Goal: Transaction & Acquisition: Purchase product/service

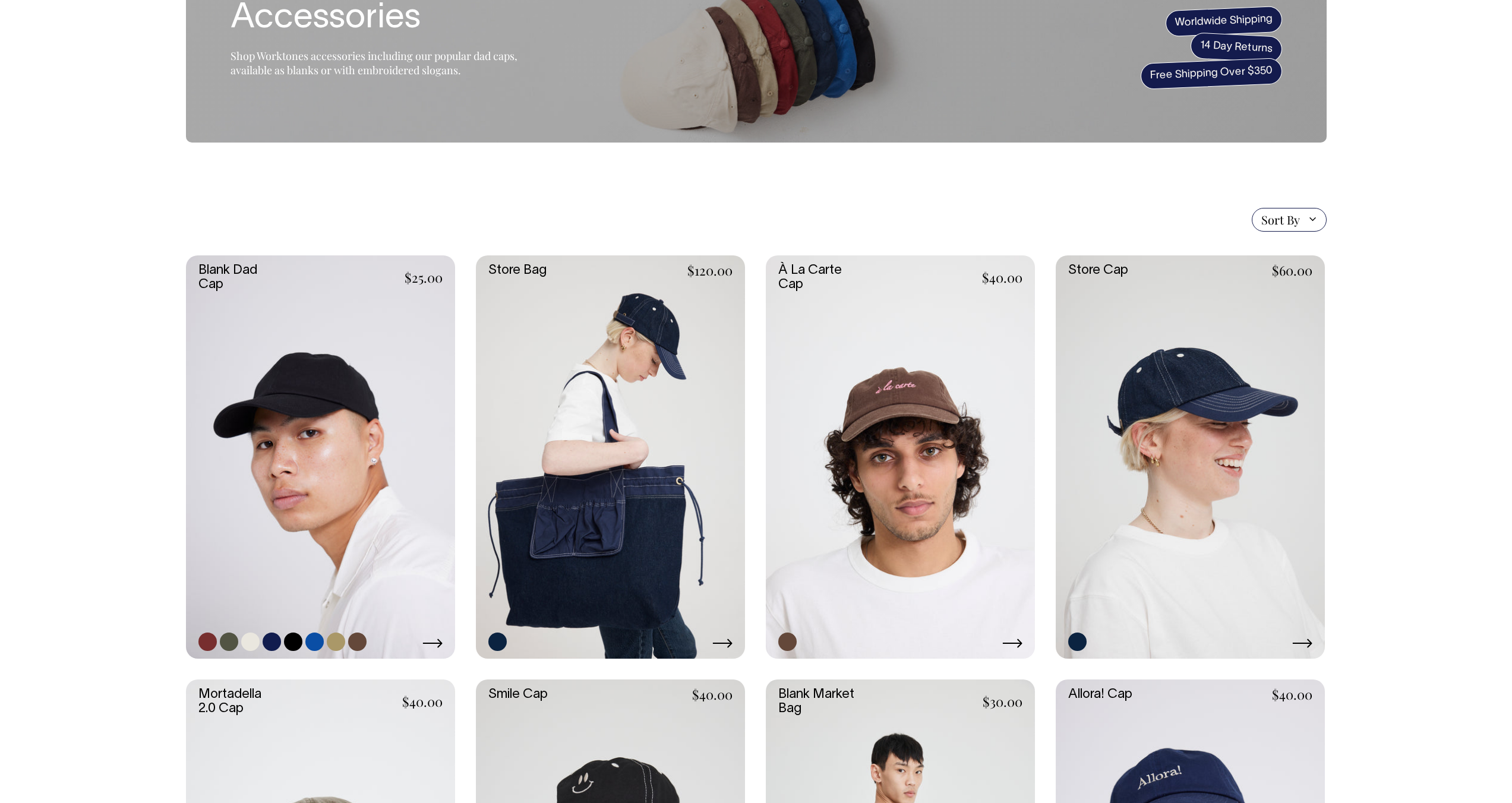
scroll to position [110, 0]
click at [311, 422] on link at bounding box center [321, 456] width 269 height 404
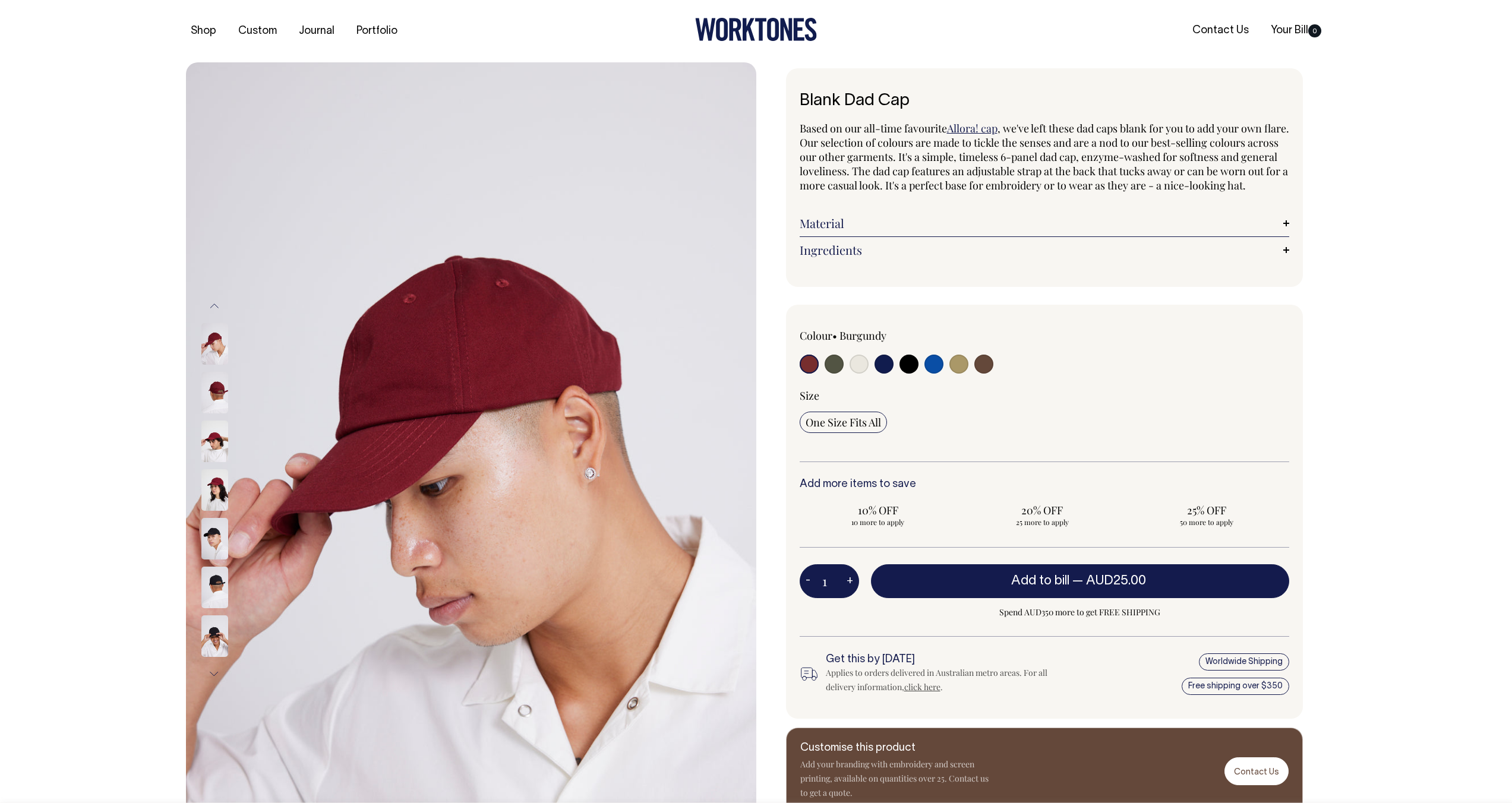
click at [935, 373] on input "radio" at bounding box center [933, 364] width 19 height 19
radio input "true"
select select "Worker Blue"
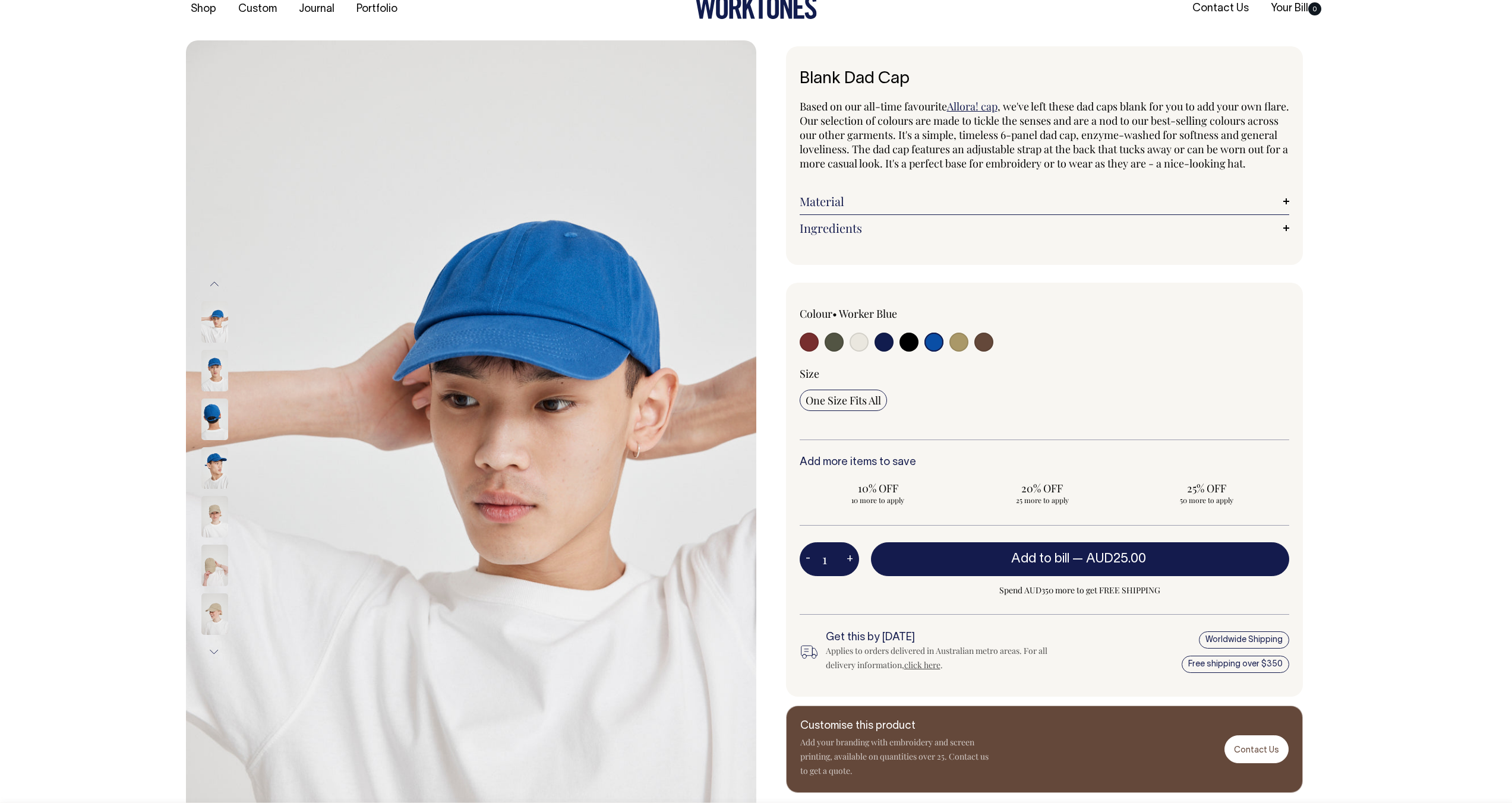
scroll to position [21, 0]
click at [858, 352] on input "radio" at bounding box center [859, 342] width 19 height 19
radio input "true"
select select "Natural"
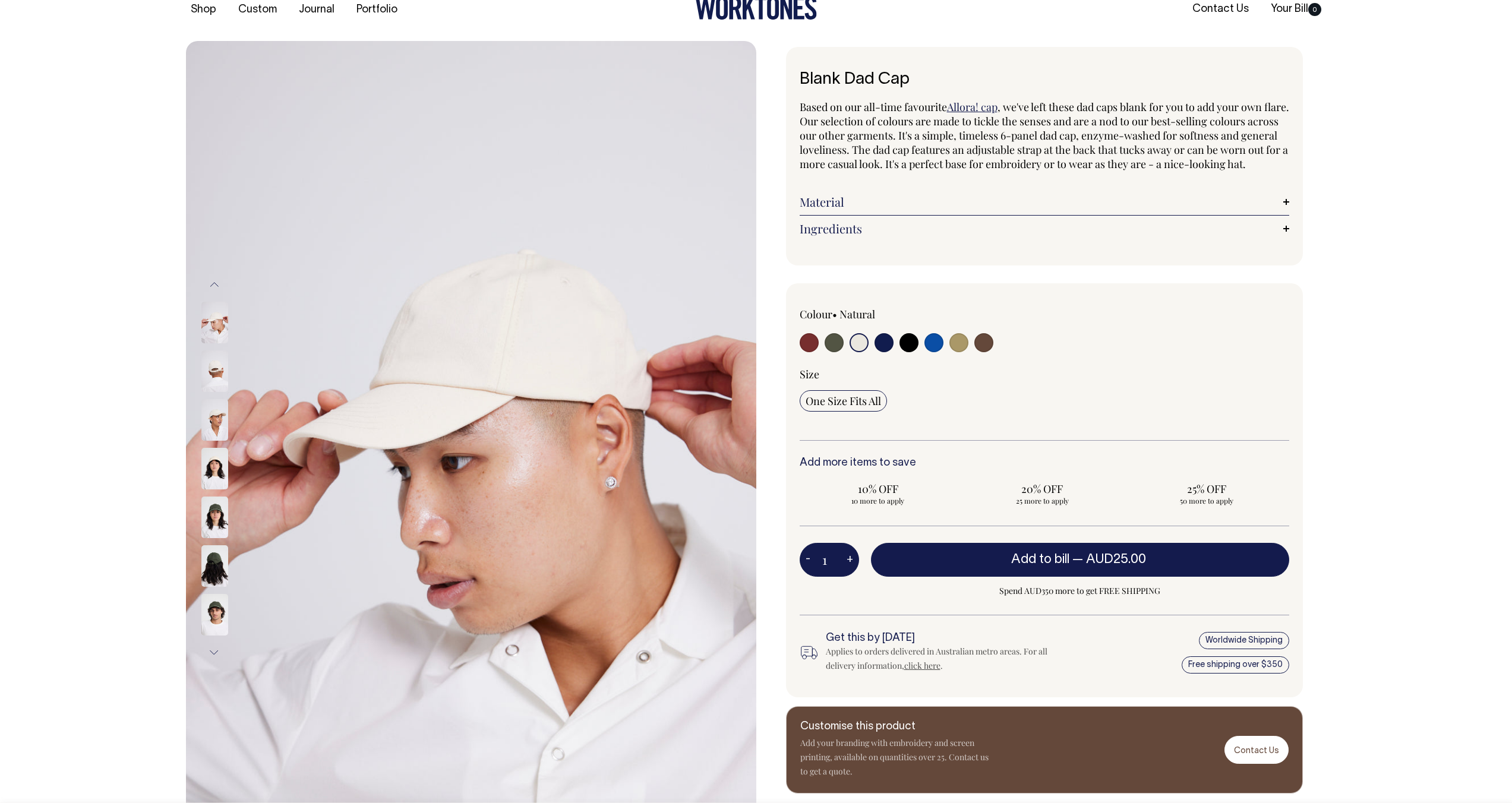
click at [933, 352] on input "radio" at bounding box center [933, 342] width 19 height 19
radio input "true"
select select "Worker Blue"
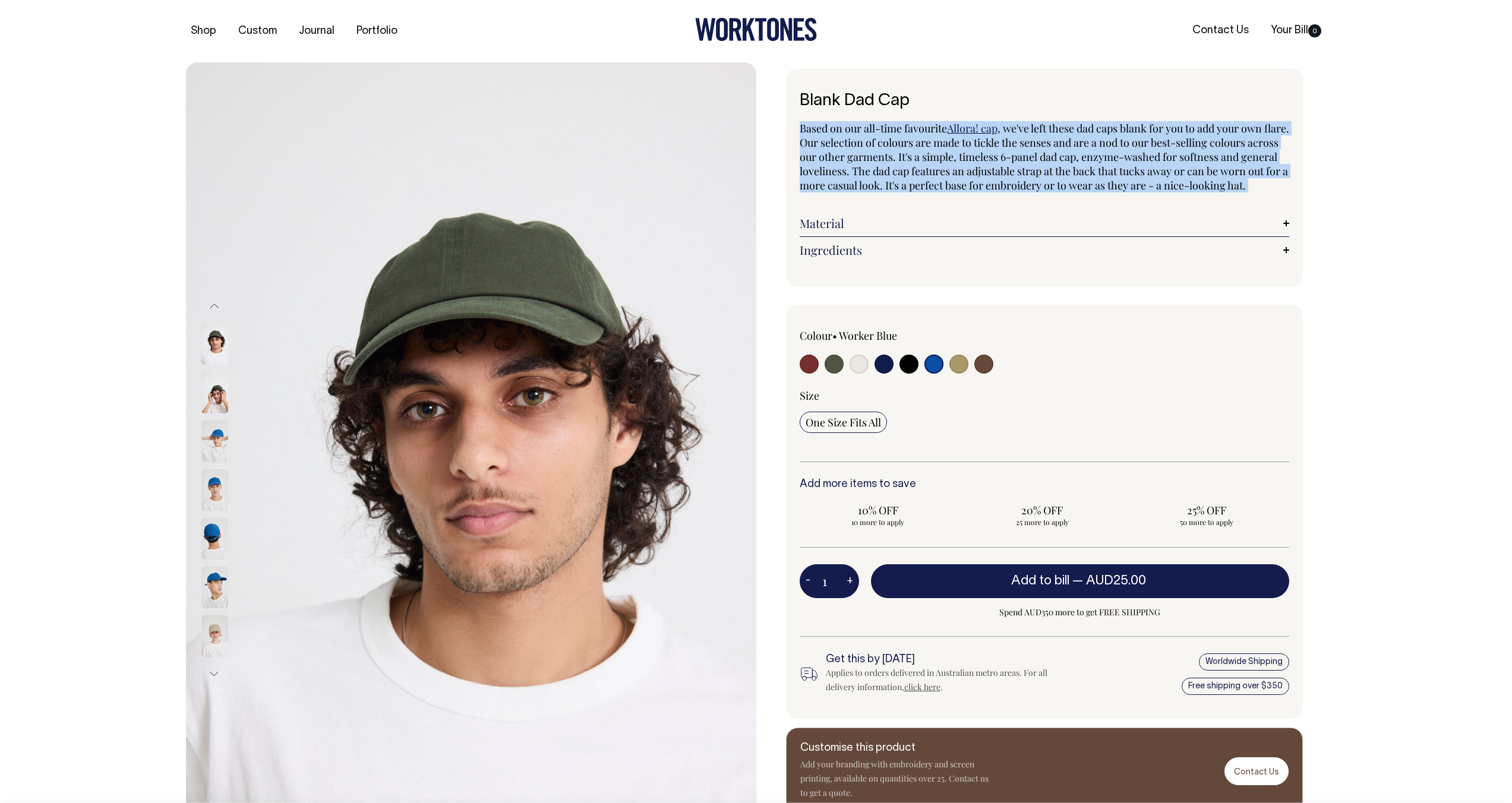
drag, startPoint x: 858, startPoint y: 206, endPoint x: 778, endPoint y: 126, distance: 113.1
click at [778, 126] on div "Blank Dad Cap Based on our all-time favourite Allora! cap , we've left these da…" at bounding box center [1041, 441] width 570 height 746
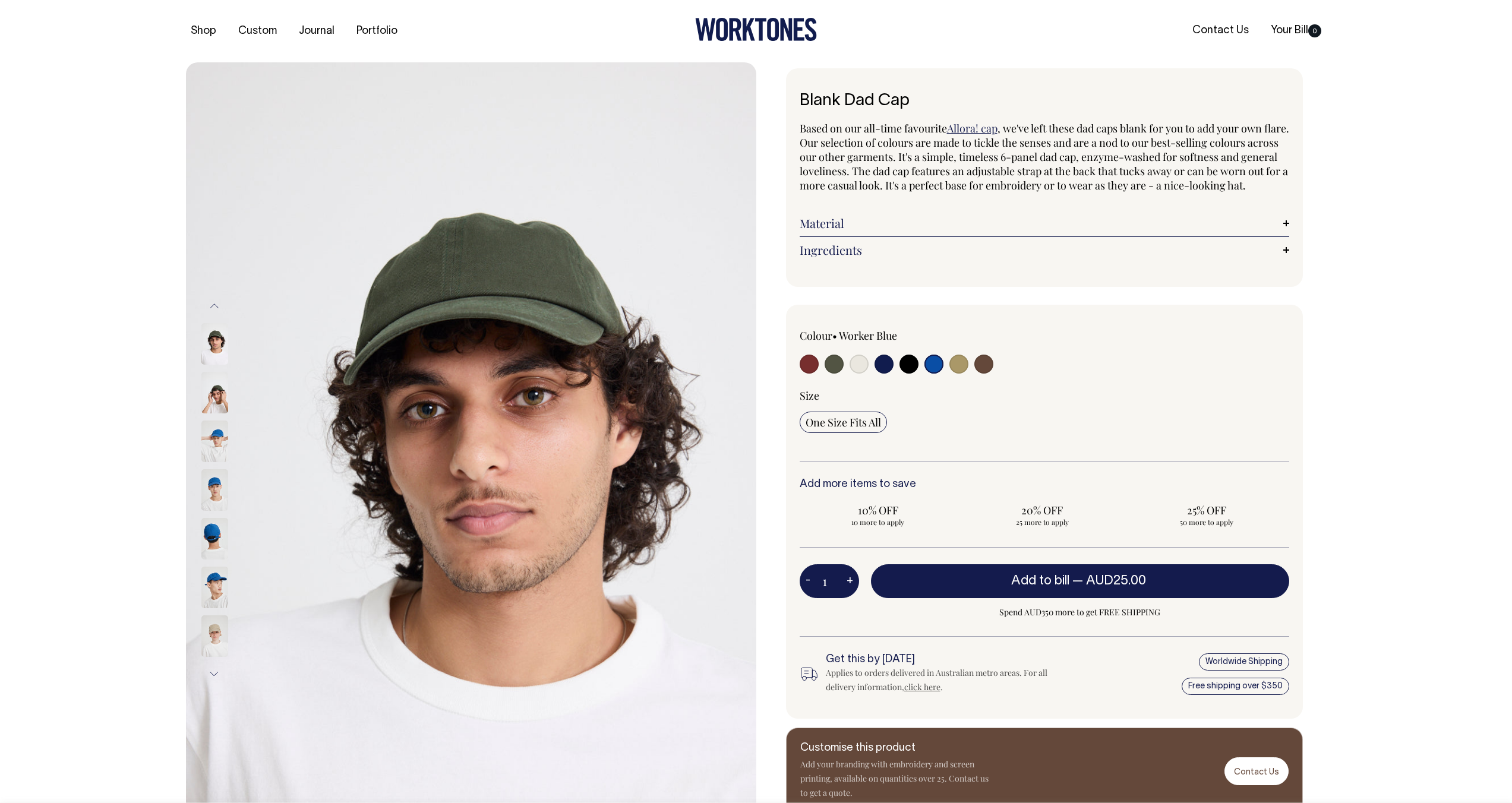
drag, startPoint x: 935, startPoint y: 222, endPoint x: 932, endPoint y: 229, distance: 7.6
click at [935, 223] on div "Based on our all-time favourite Allora! cap , we've left these dad caps blank f…" at bounding box center [1044, 192] width 489 height 142
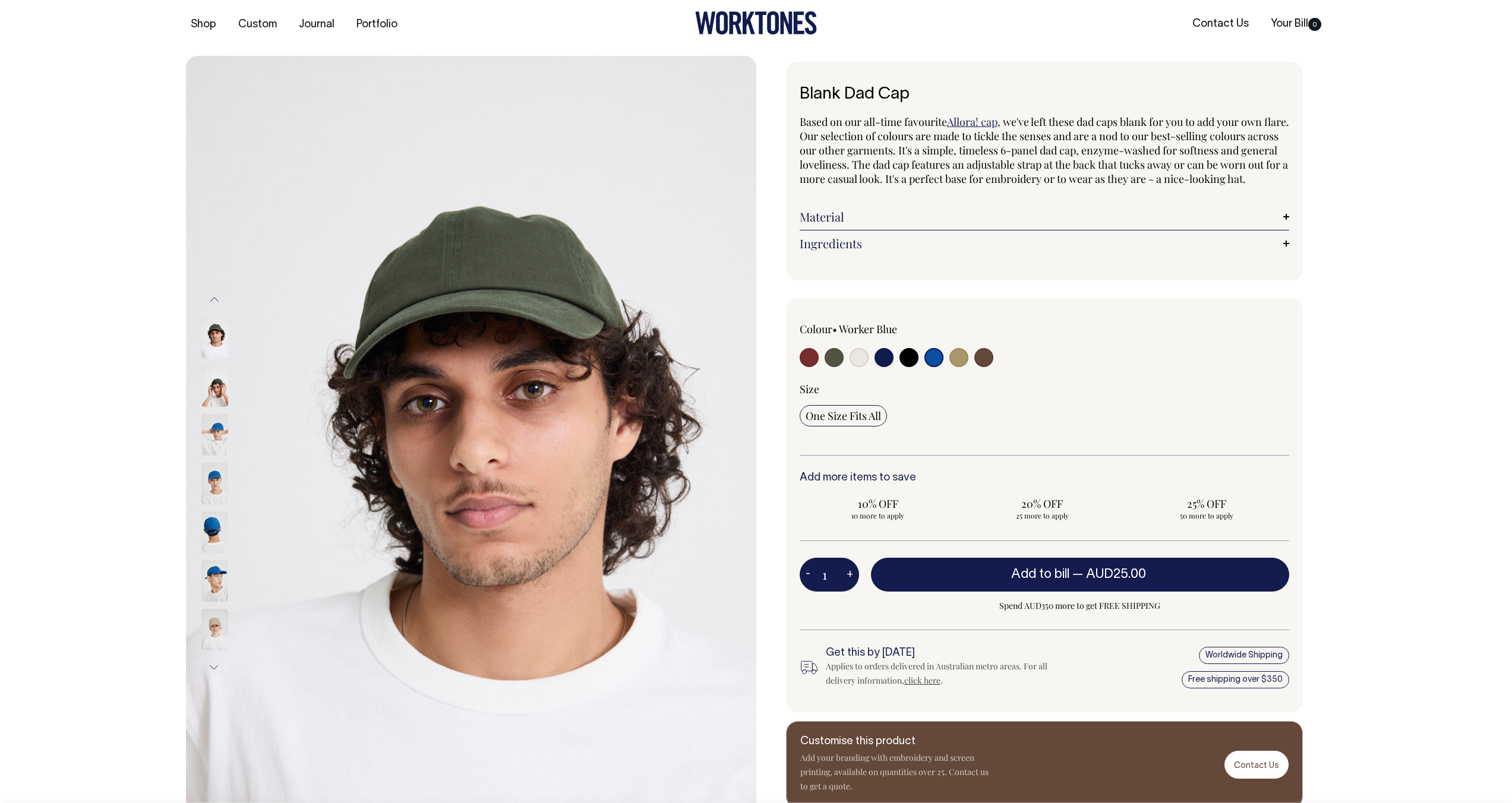
scroll to position [7, 0]
drag, startPoint x: 912, startPoint y: 673, endPoint x: 869, endPoint y: 668, distance: 43.3
click at [869, 668] on div "Get this by [DATE] Applies to orders delivered in Australian metro areas. For a…" at bounding box center [946, 667] width 241 height 40
click at [920, 659] on h6 "Get this by [DATE]" at bounding box center [946, 652] width 241 height 12
drag, startPoint x: 921, startPoint y: 664, endPoint x: 818, endPoint y: 656, distance: 103.3
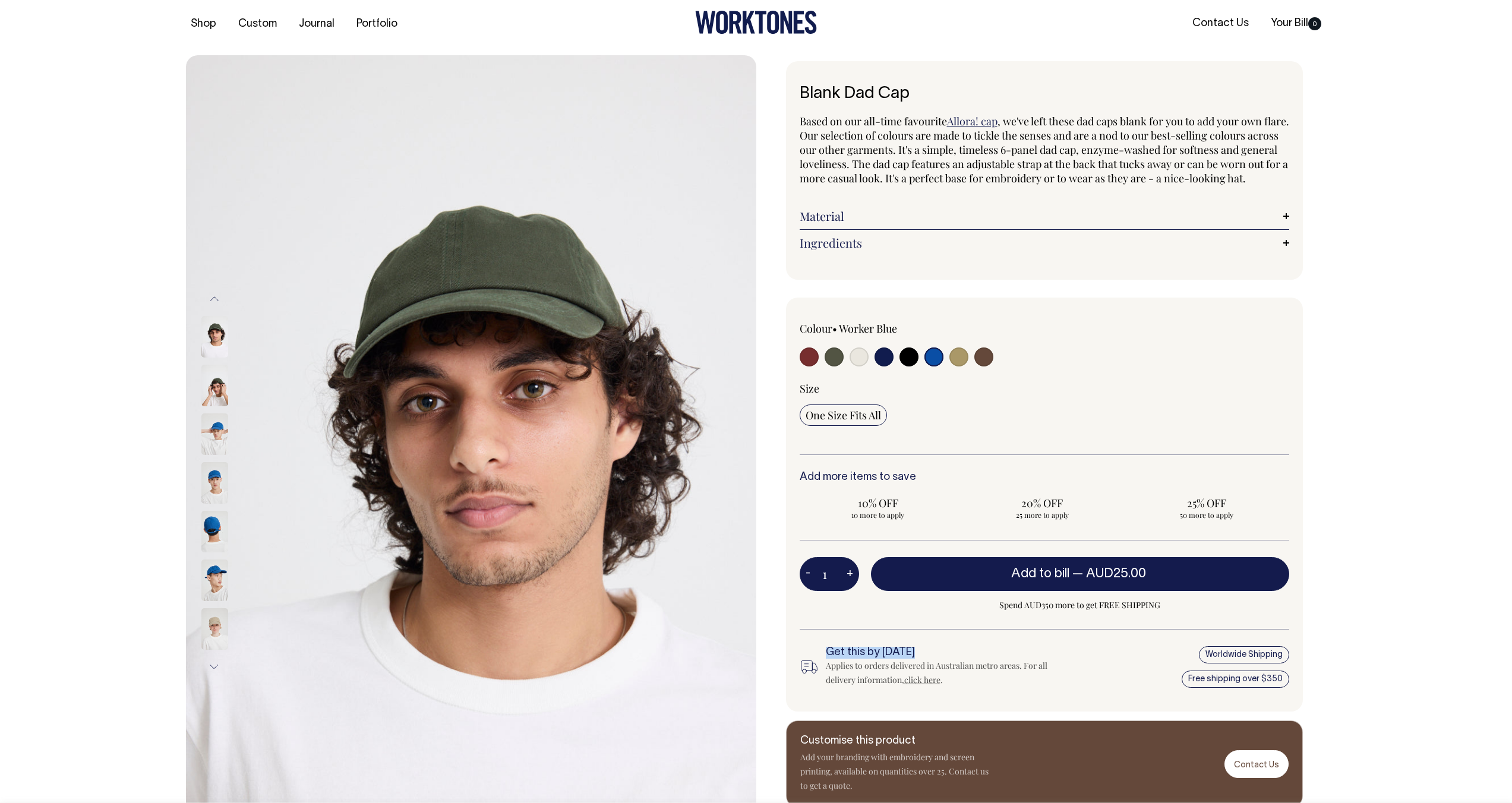
click at [818, 656] on div "Colour • Worker Blue" at bounding box center [1044, 505] width 517 height 415
click at [900, 659] on h6 "Get this by [DATE]" at bounding box center [946, 652] width 241 height 12
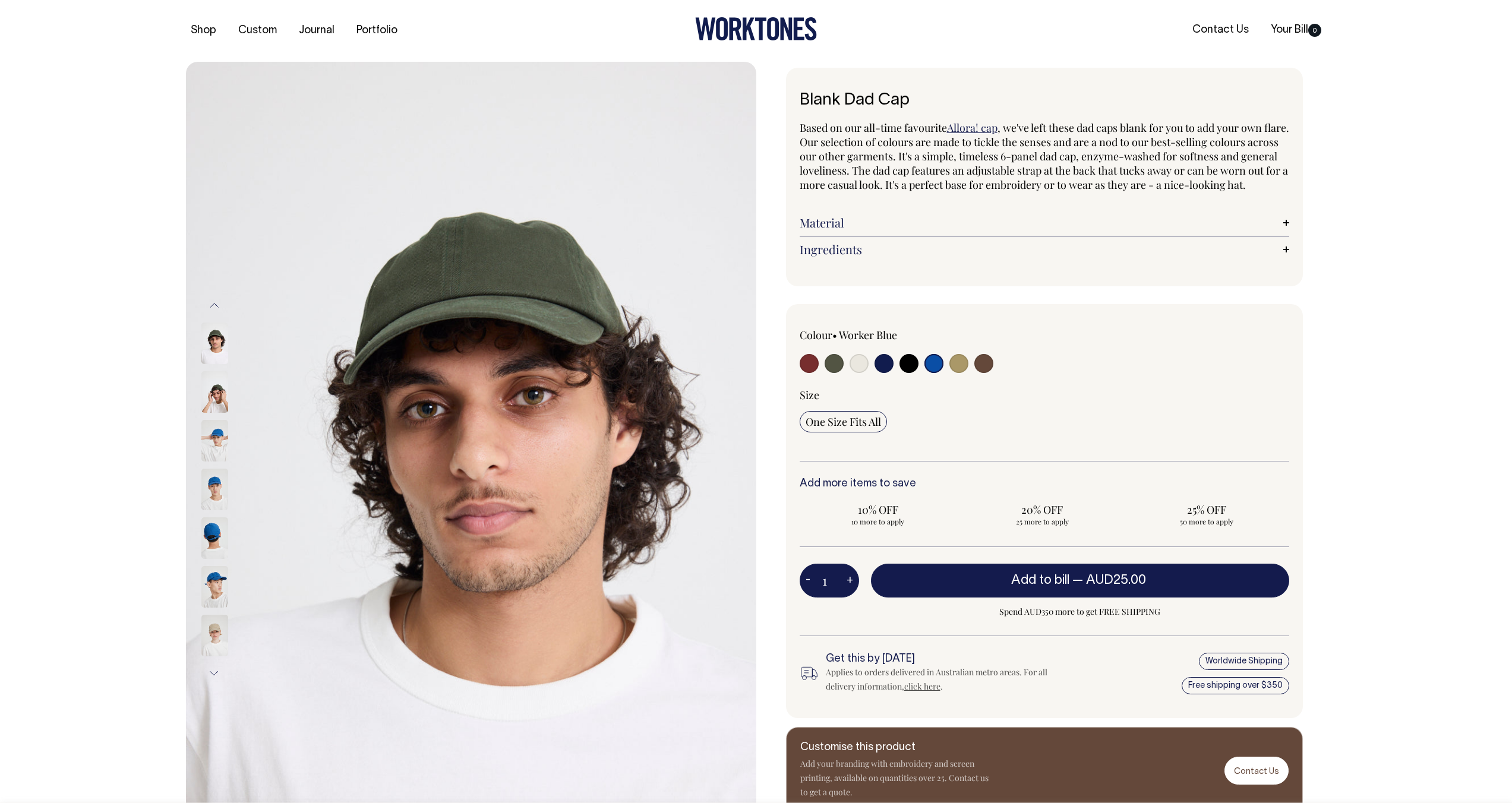
scroll to position [0, 0]
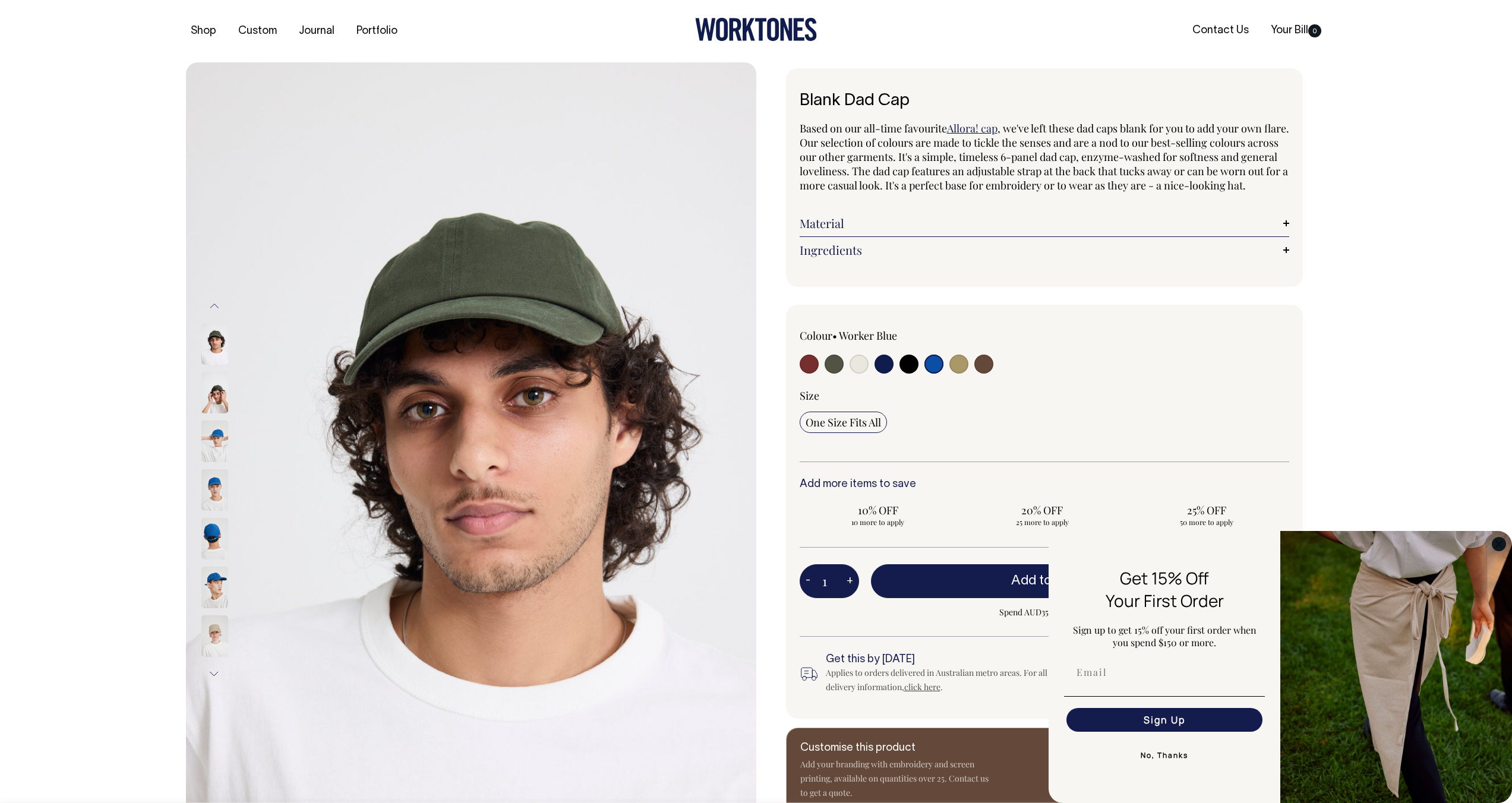
click at [1494, 543] on circle "Close dialog" at bounding box center [1499, 543] width 14 height 14
